Goal: Task Accomplishment & Management: Manage account settings

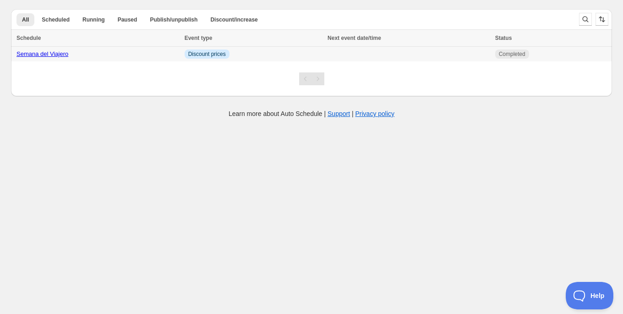
click at [386, 53] on td at bounding box center [409, 54] width 168 height 15
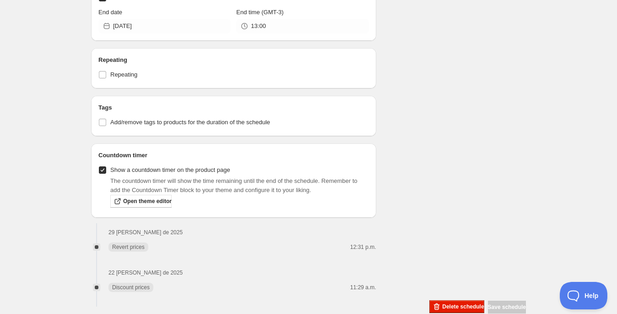
scroll to position [836, 0]
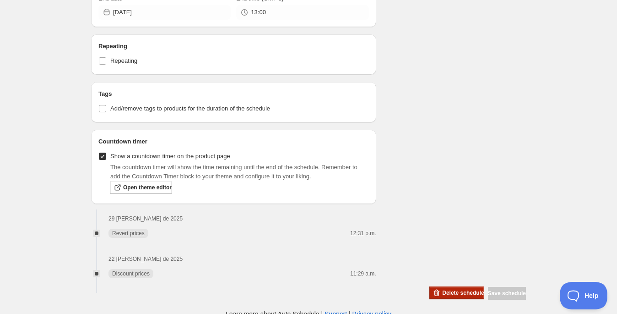
click at [442, 289] on span "Delete schedule" at bounding box center [463, 292] width 42 height 7
